Goal: Task Accomplishment & Management: Manage account settings

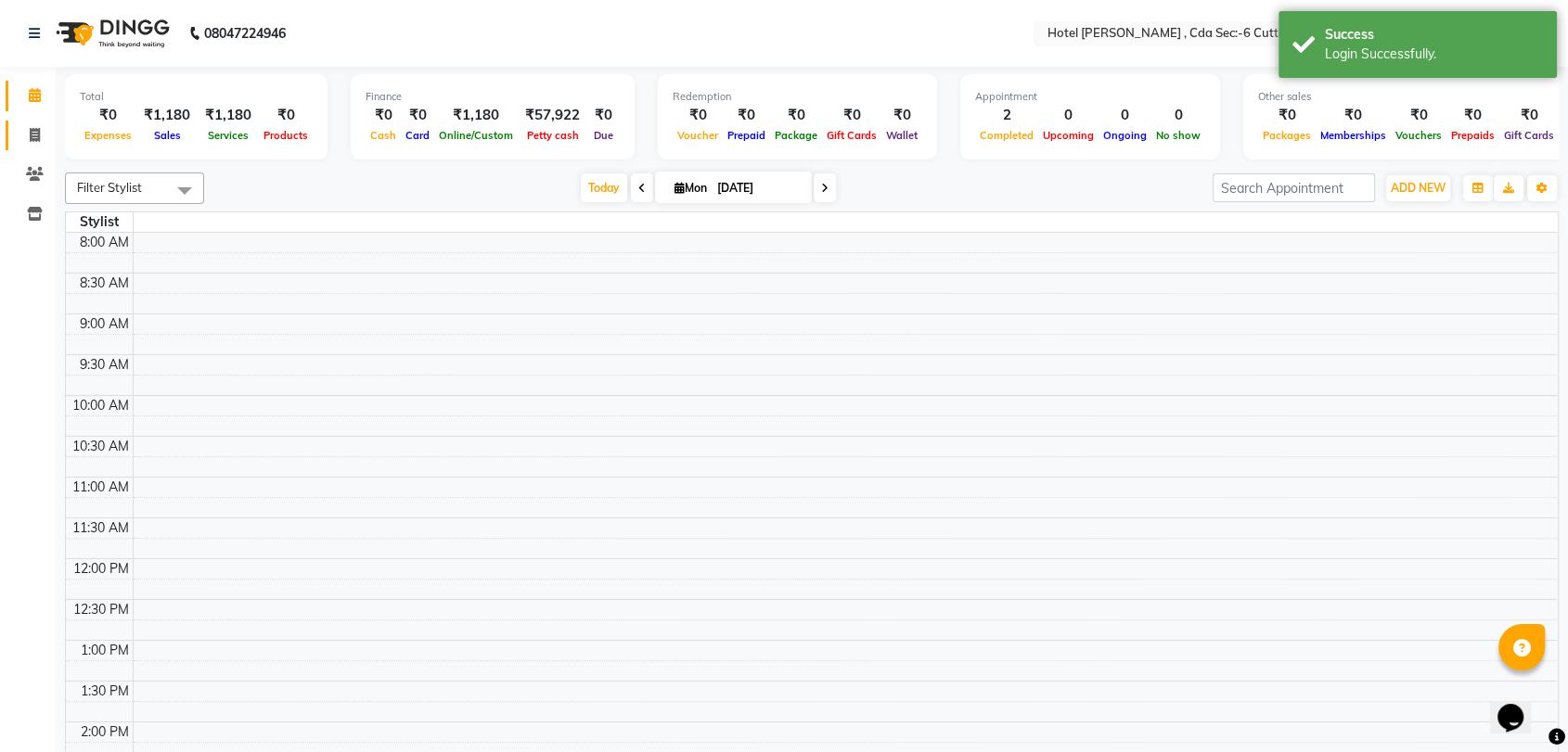
select select "en"
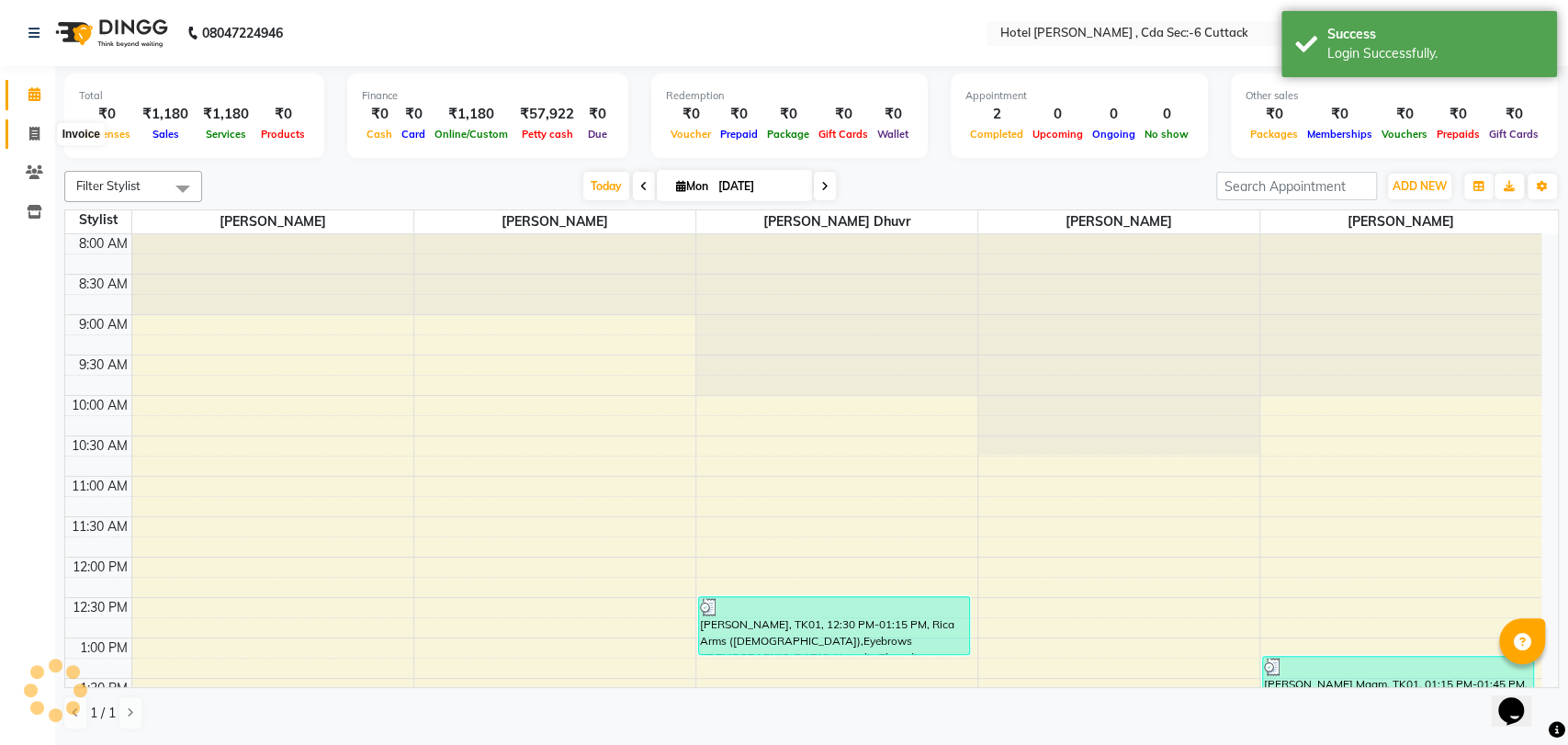
click at [36, 140] on icon at bounding box center [35, 133] width 11 height 13
select select "7840"
select select "service"
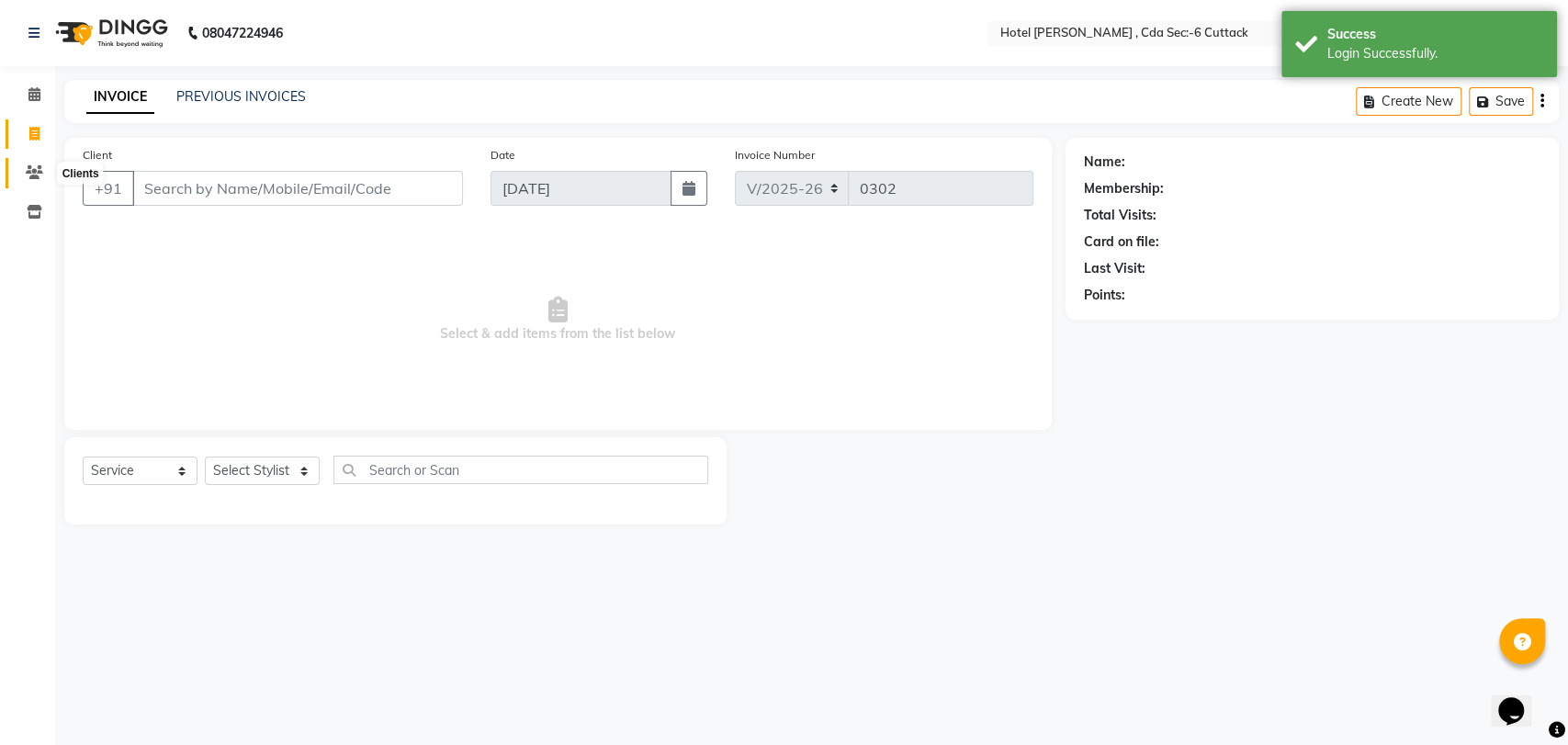
click at [36, 178] on icon at bounding box center [35, 172] width 17 height 13
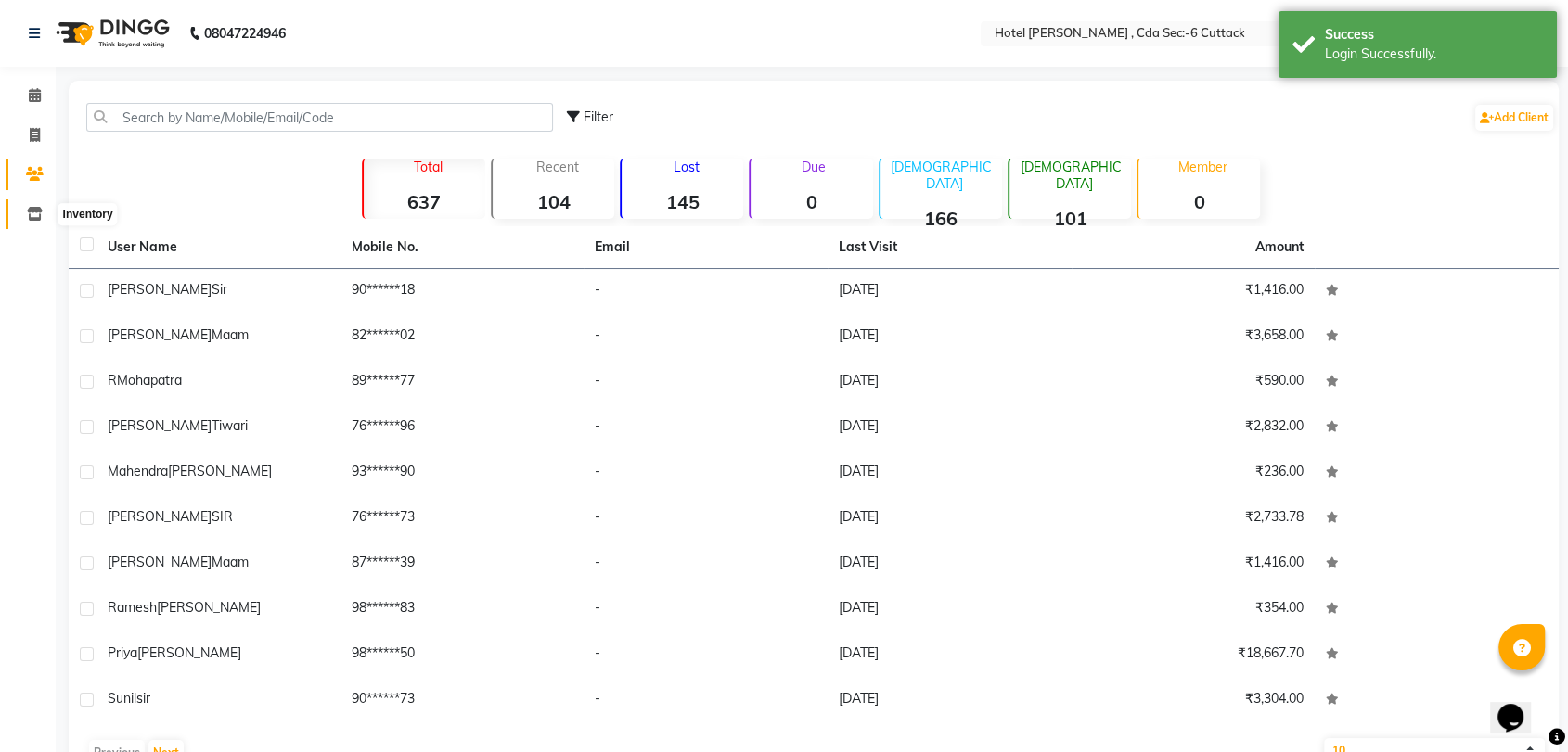
click at [39, 209] on icon at bounding box center [35, 214] width 16 height 14
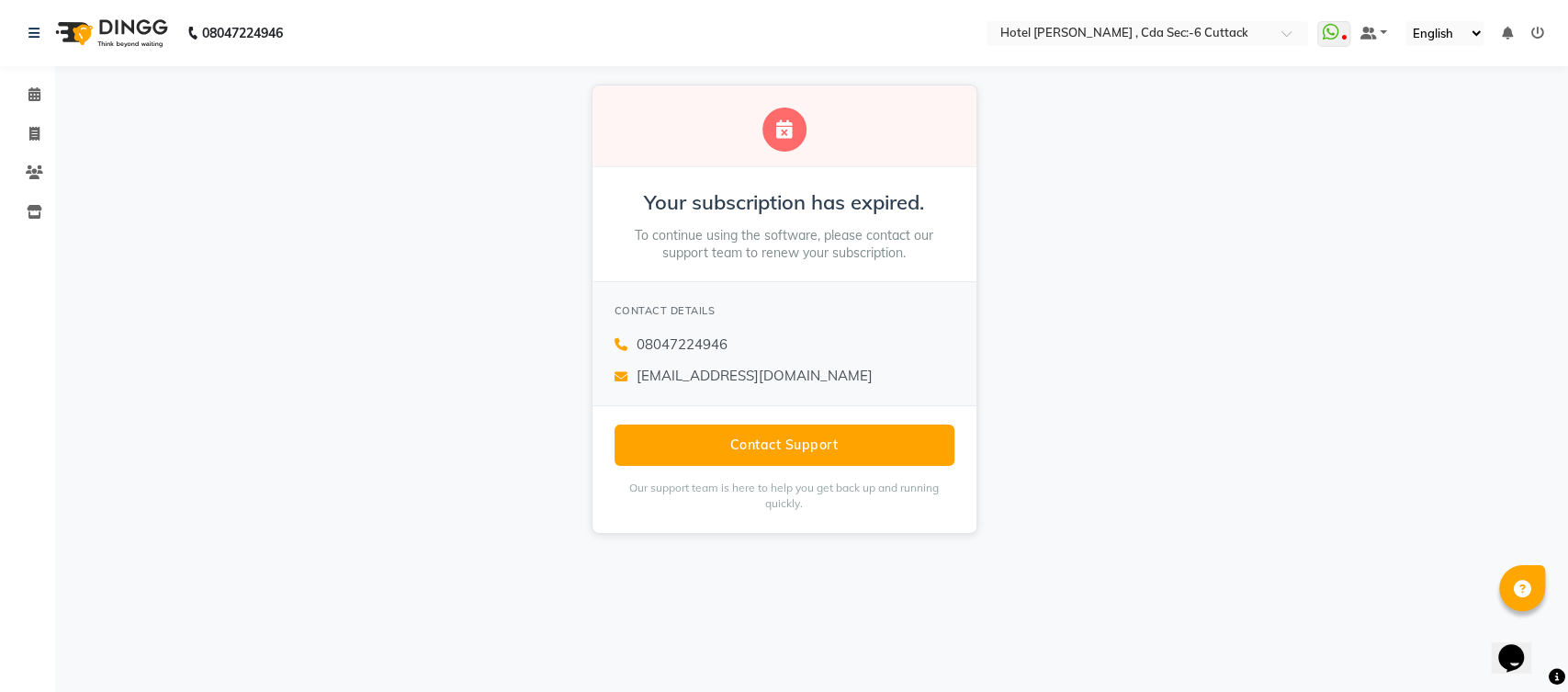
click at [1532, 31] on icon at bounding box center [1537, 33] width 12 height 12
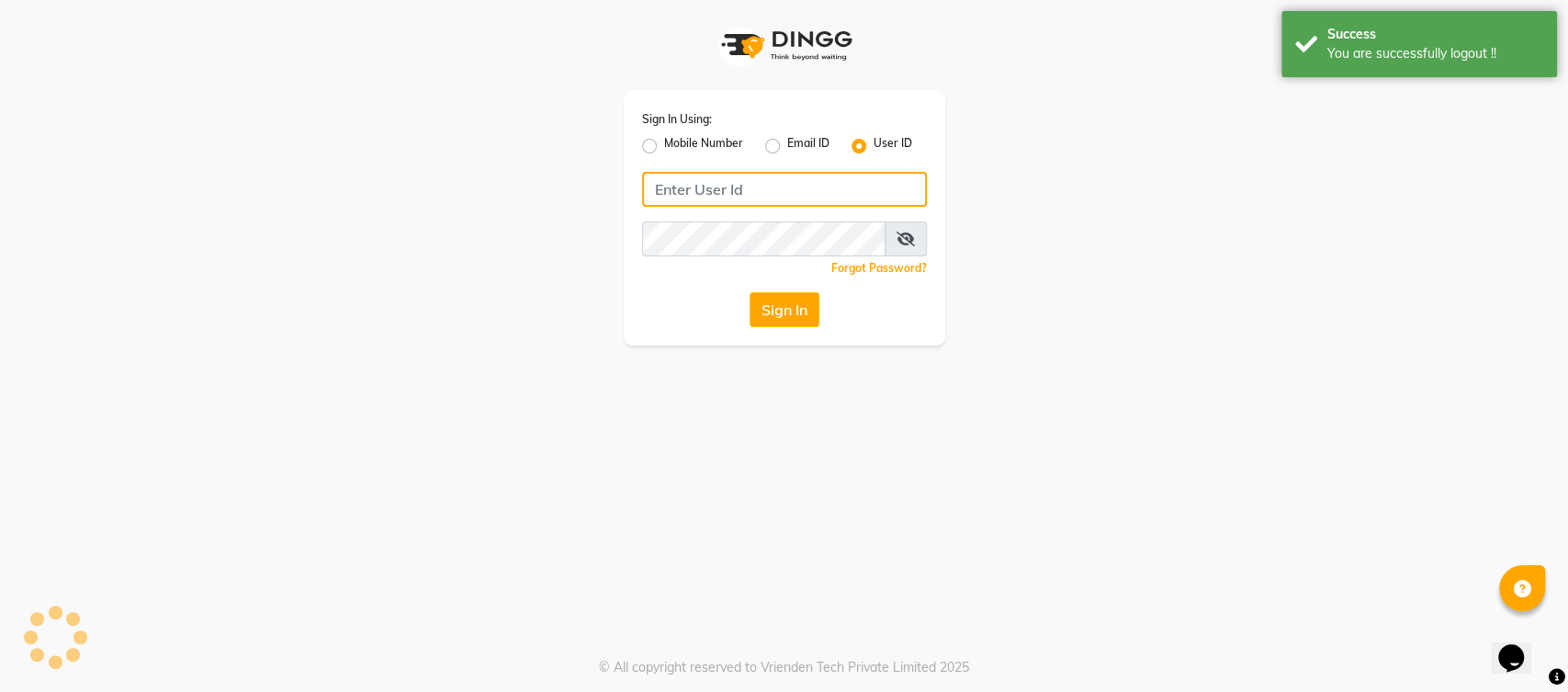
type input "9850407724"
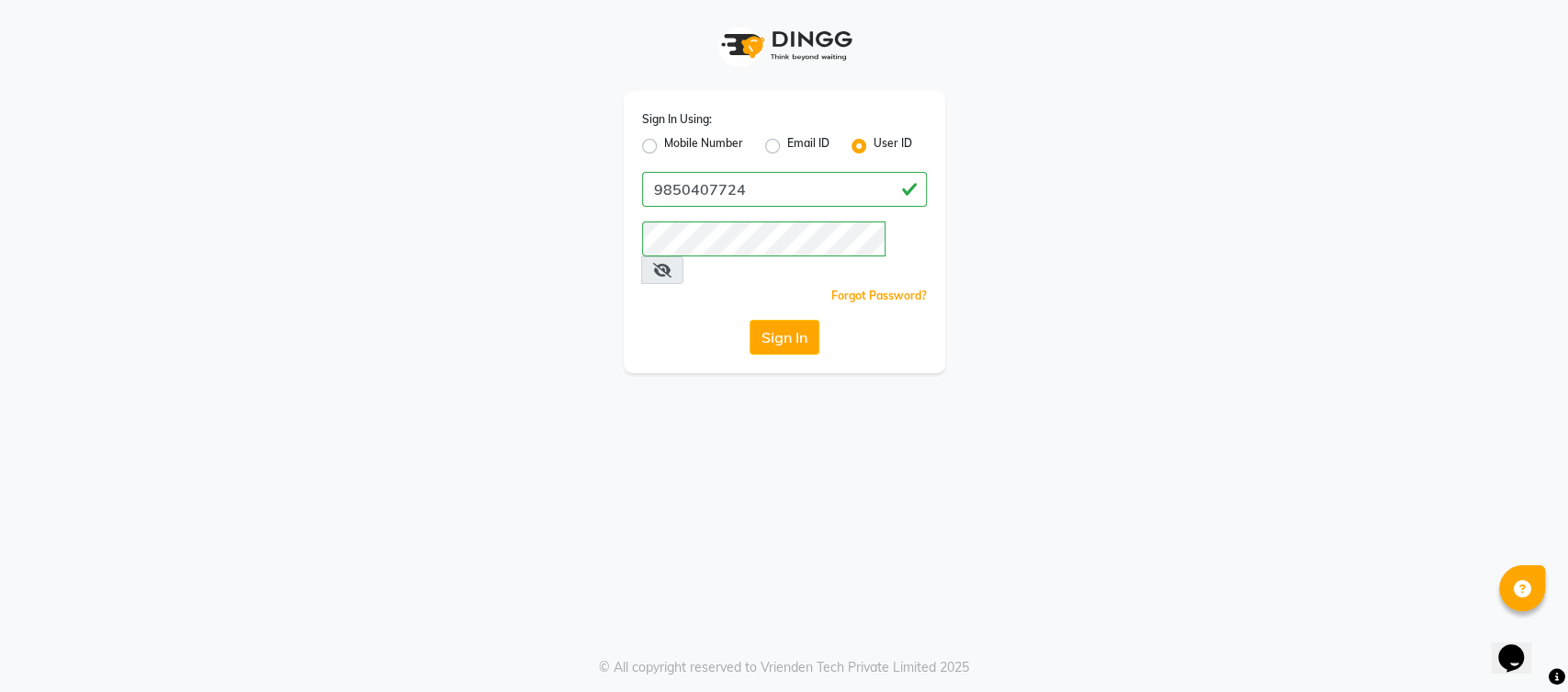
click at [664, 152] on label "Mobile Number" at bounding box center [703, 146] width 79 height 22
click at [664, 147] on input "Mobile Number" at bounding box center [670, 141] width 12 height 12
radio input "true"
radio input "false"
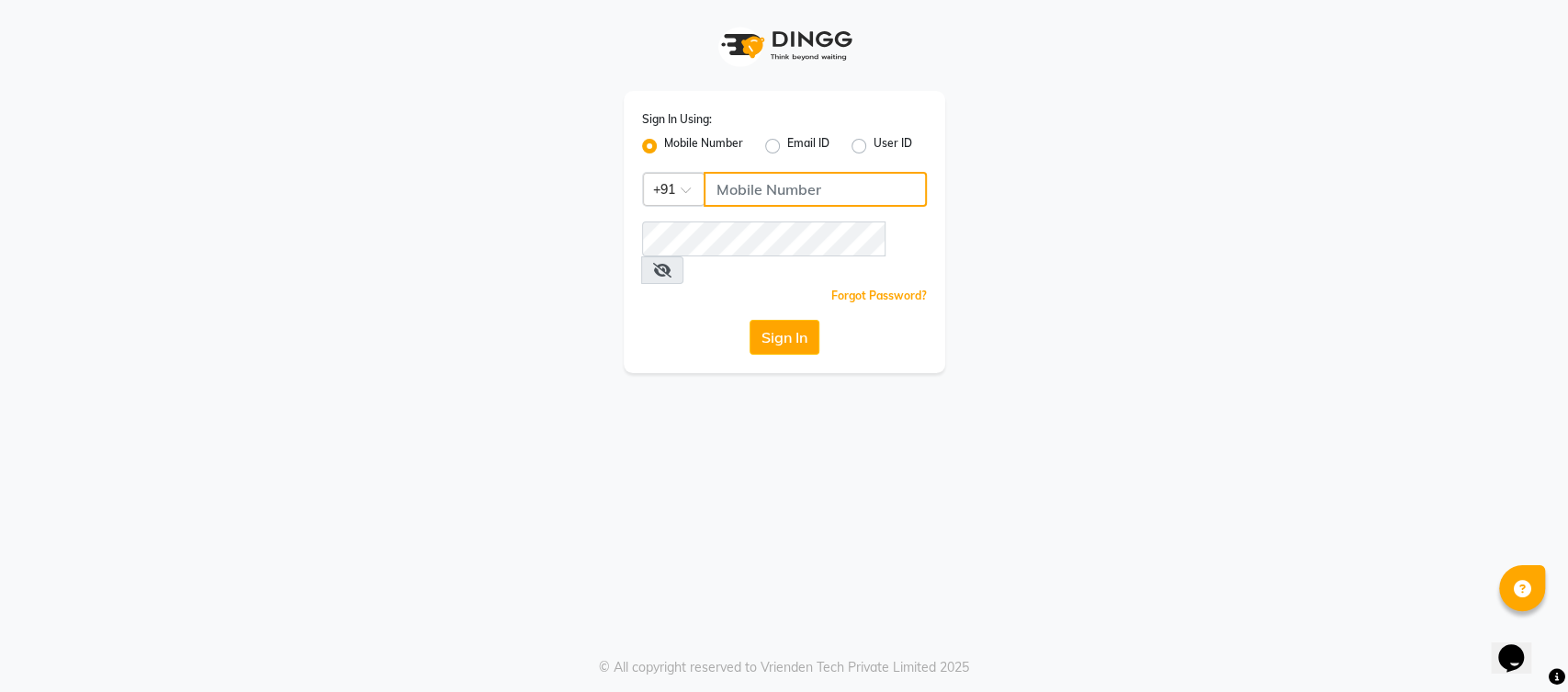
click at [743, 185] on input "Username" at bounding box center [815, 189] width 224 height 35
type input "9850407724"
click at [794, 320] on button "Sign In" at bounding box center [784, 337] width 70 height 35
